Goal: Check status

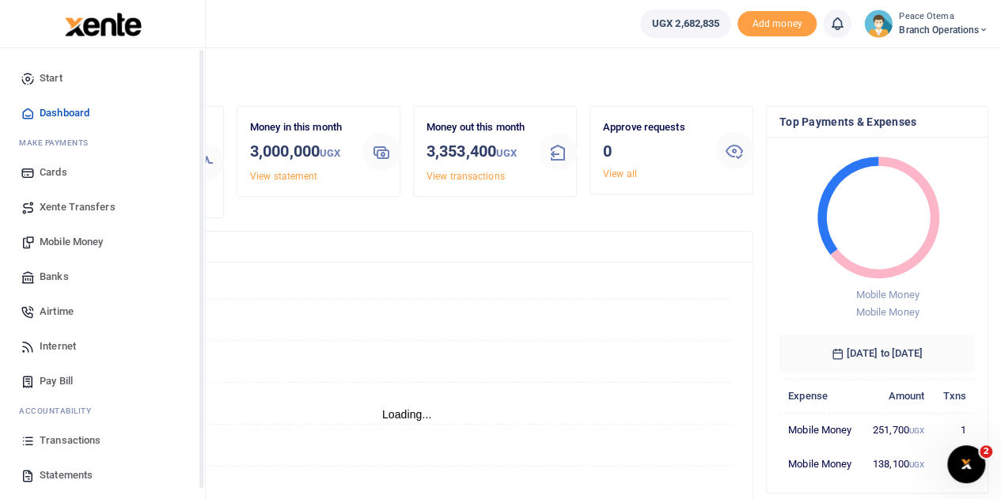
scroll to position [13, 13]
click at [70, 446] on span "Transactions" at bounding box center [70, 441] width 61 height 16
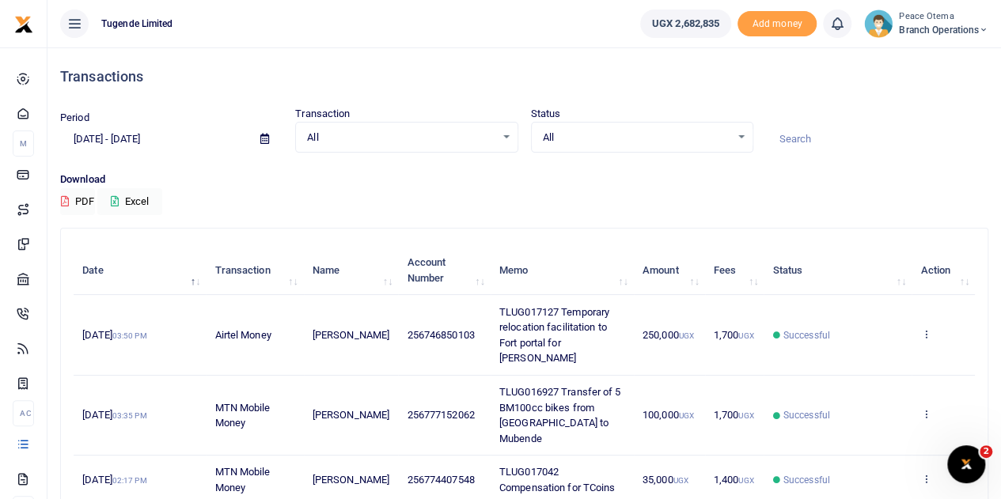
click at [815, 139] on input at bounding box center [877, 139] width 222 height 27
paste input "TLUG-016504"
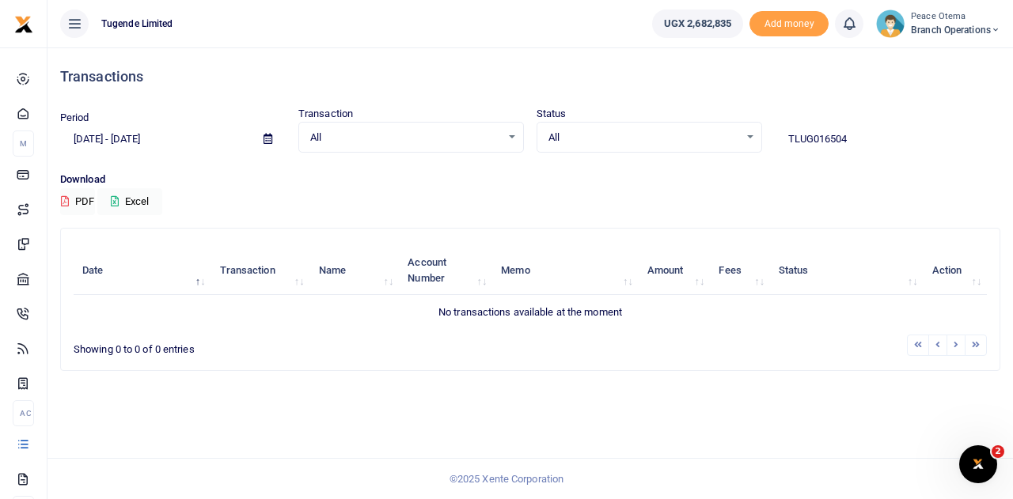
click at [857, 137] on input "TLUG016504" at bounding box center [888, 139] width 226 height 27
type input "TLUG016504"
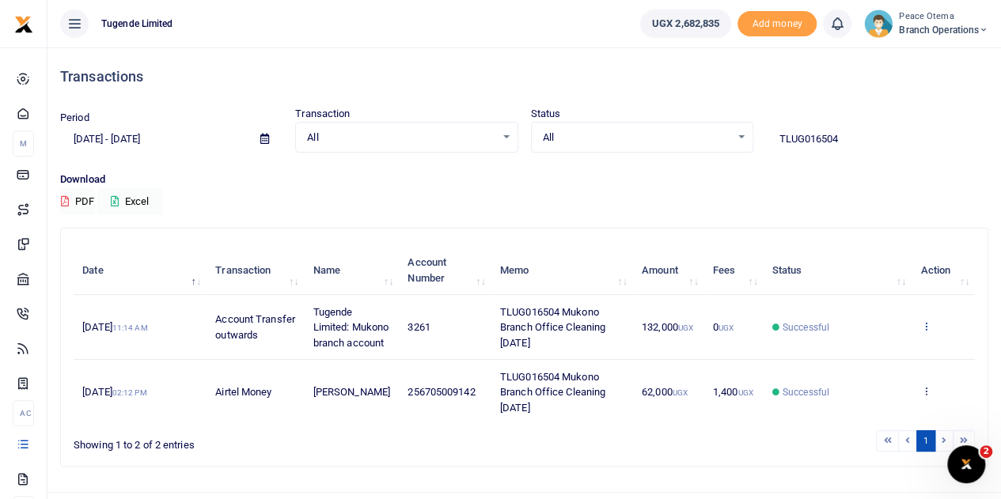
click at [928, 332] on icon at bounding box center [926, 326] width 10 height 11
click at [867, 363] on link "View details" at bounding box center [868, 368] width 125 height 22
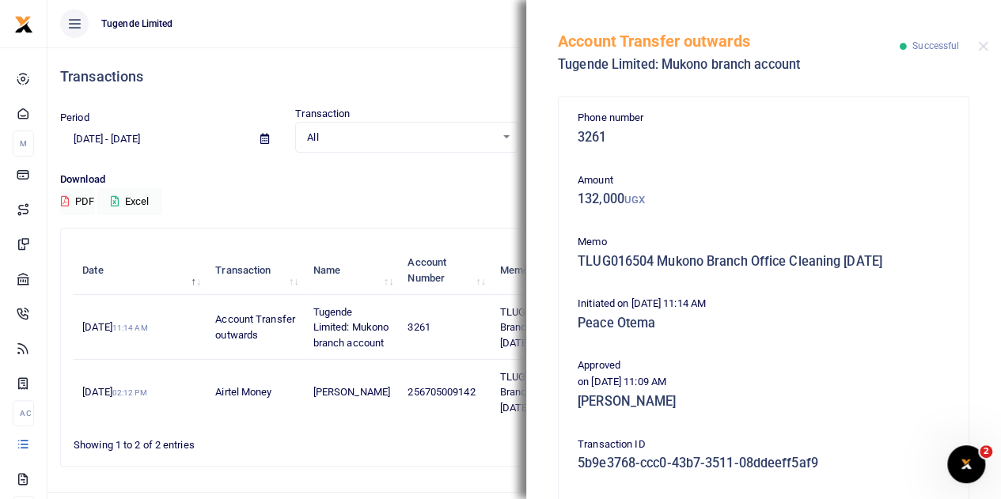
scroll to position [233, 0]
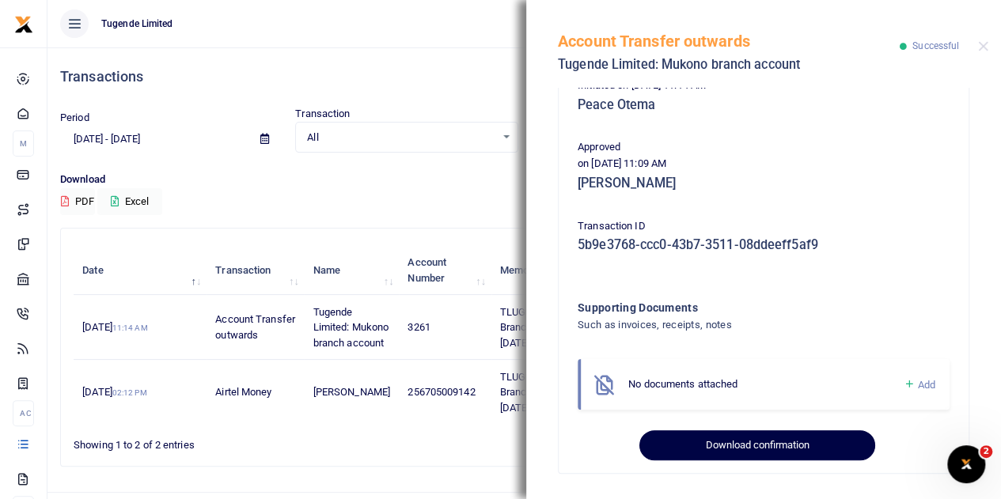
click at [714, 454] on button "Download confirmation" at bounding box center [757, 446] width 235 height 30
click at [731, 455] on button "Download confirmation" at bounding box center [757, 446] width 235 height 30
